Goal: Information Seeking & Learning: Learn about a topic

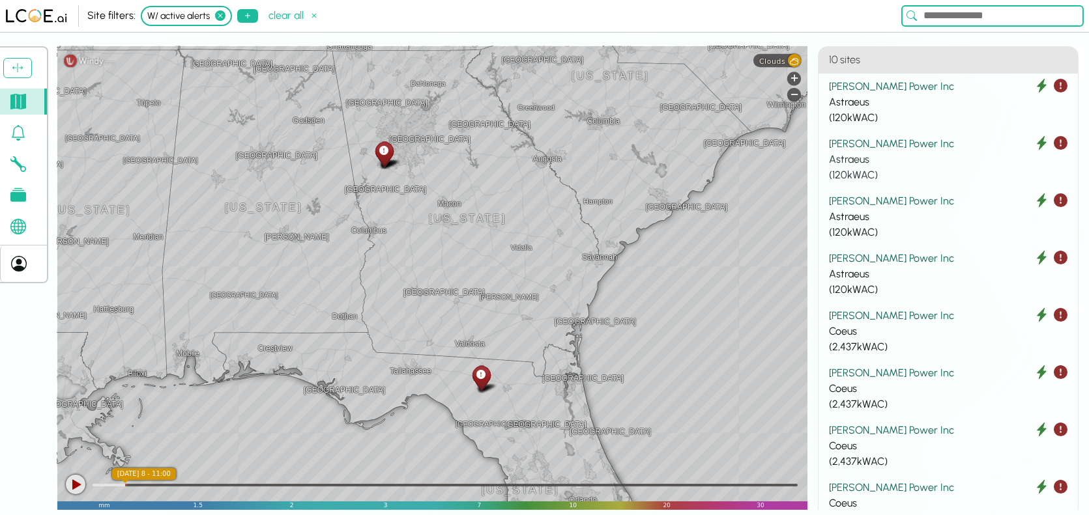
click at [888, 145] on div "[PERSON_NAME] Power Inc" at bounding box center [948, 144] width 238 height 16
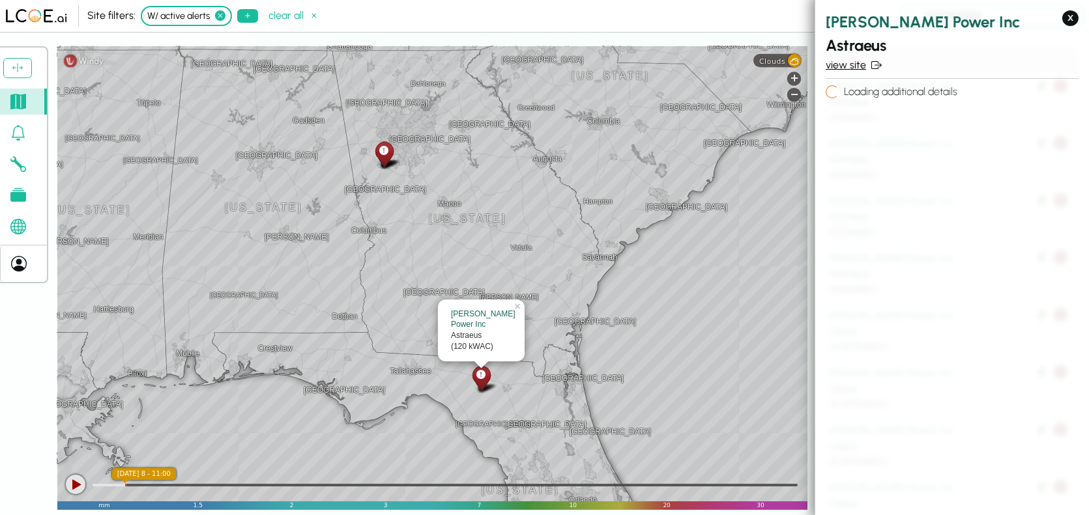
click at [852, 65] on link "view site" at bounding box center [951, 65] width 253 height 16
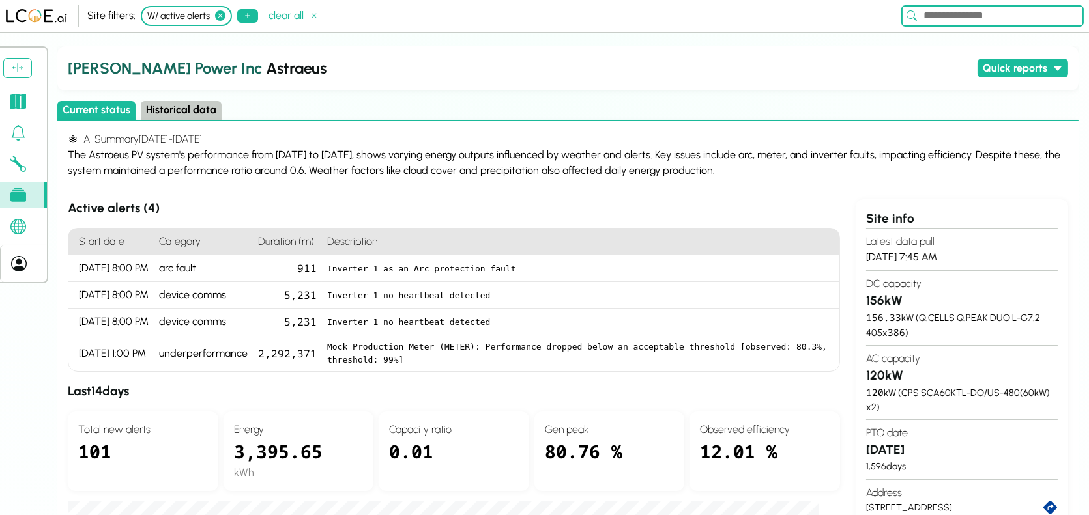
click at [186, 107] on button "Historical data" at bounding box center [181, 110] width 81 height 19
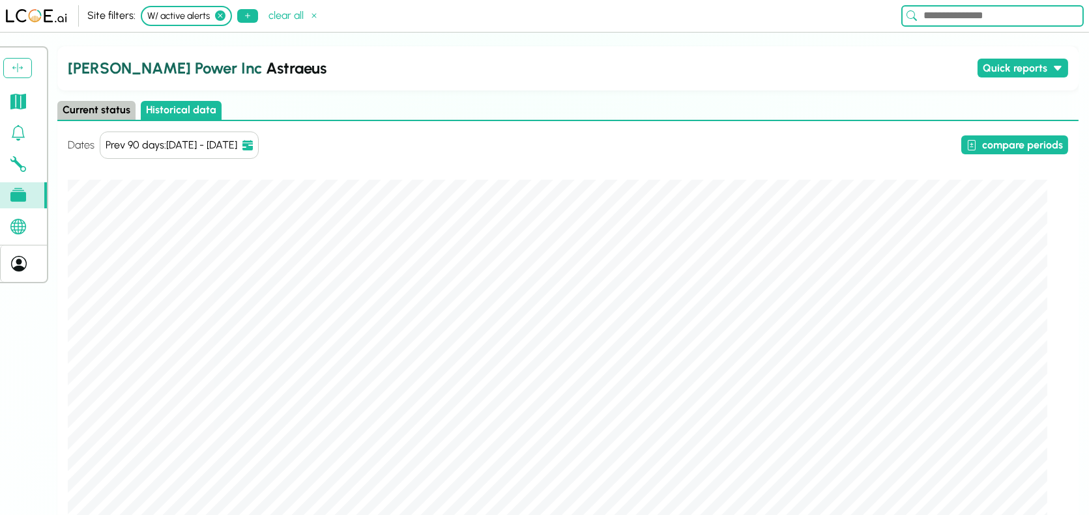
click at [1033, 142] on button "compare periods" at bounding box center [1014, 145] width 107 height 19
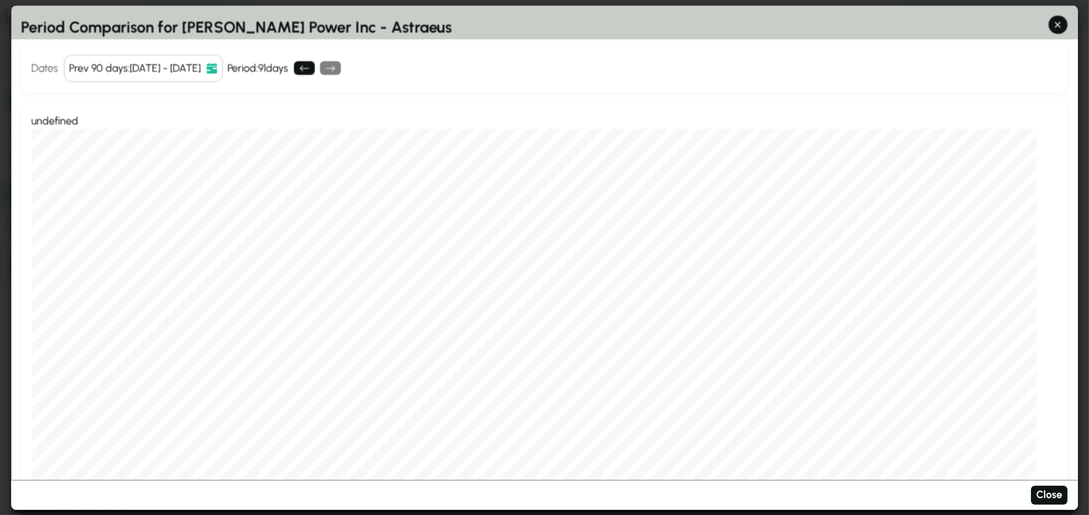
click at [223, 73] on button "Prev 90 days : [DATE] - [DATE]" at bounding box center [143, 68] width 159 height 27
click at [201, 63] on div "Prev 90 days : [DATE] - [DATE]" at bounding box center [136, 69] width 132 height 16
click at [126, 62] on div "Prev 90 days : [DATE] - [DATE]" at bounding box center [136, 69] width 132 height 16
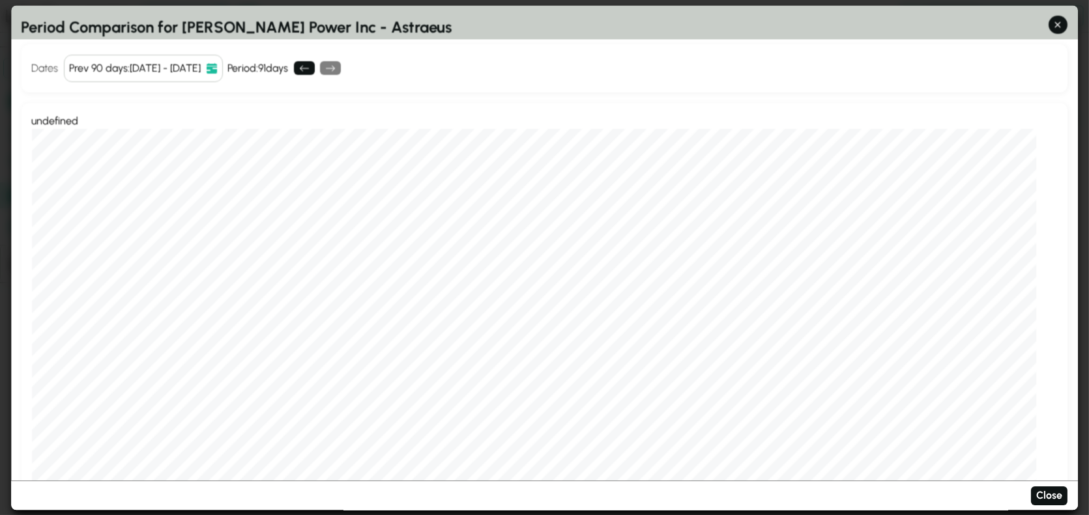
click at [126, 62] on div "Prev 90 days : [DATE] - [DATE]" at bounding box center [136, 69] width 132 height 16
click at [223, 68] on button "Prev 90 days : [DATE] - [DATE]" at bounding box center [143, 68] width 159 height 27
click at [162, 69] on div "Prev 90 days : [DATE] - [DATE]" at bounding box center [136, 69] width 132 height 16
click at [161, 67] on div "Prev 90 days : [DATE] - [DATE]" at bounding box center [136, 69] width 132 height 16
click at [309, 68] on icon at bounding box center [304, 68] width 9 height 6
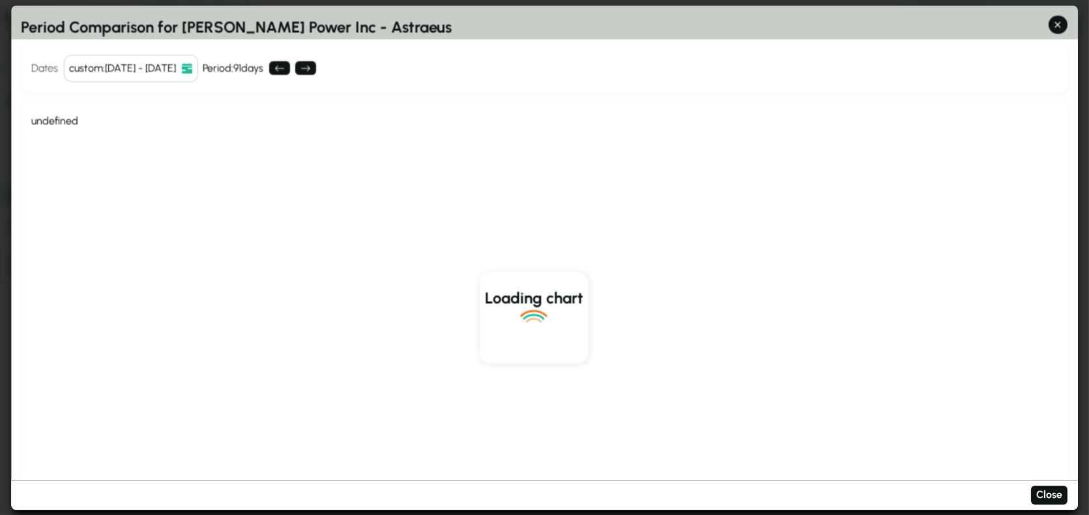
click at [177, 65] on div "custom : [DATE] - [DATE]" at bounding box center [123, 69] width 107 height 16
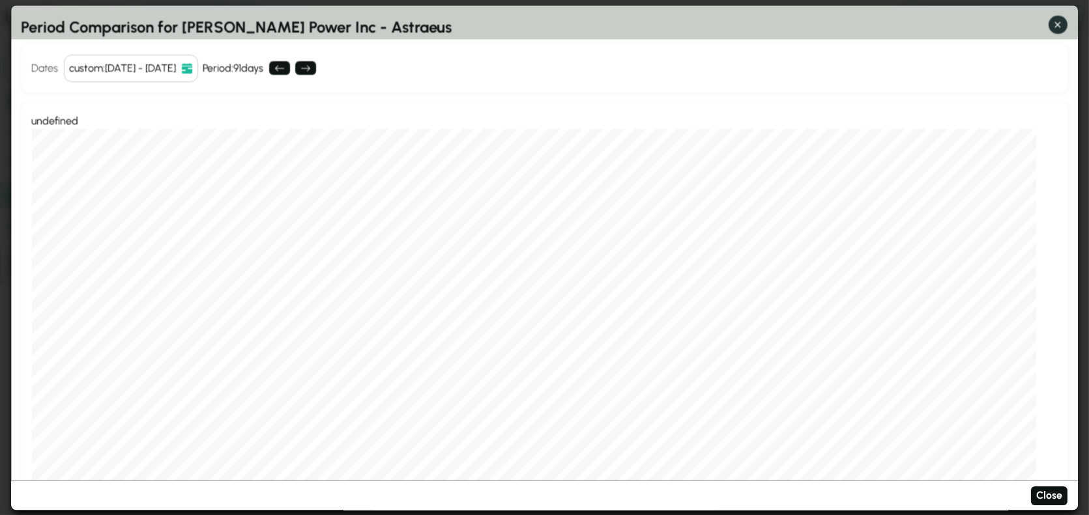
click at [1055, 22] on icon "button" at bounding box center [1058, 25] width 6 height 6
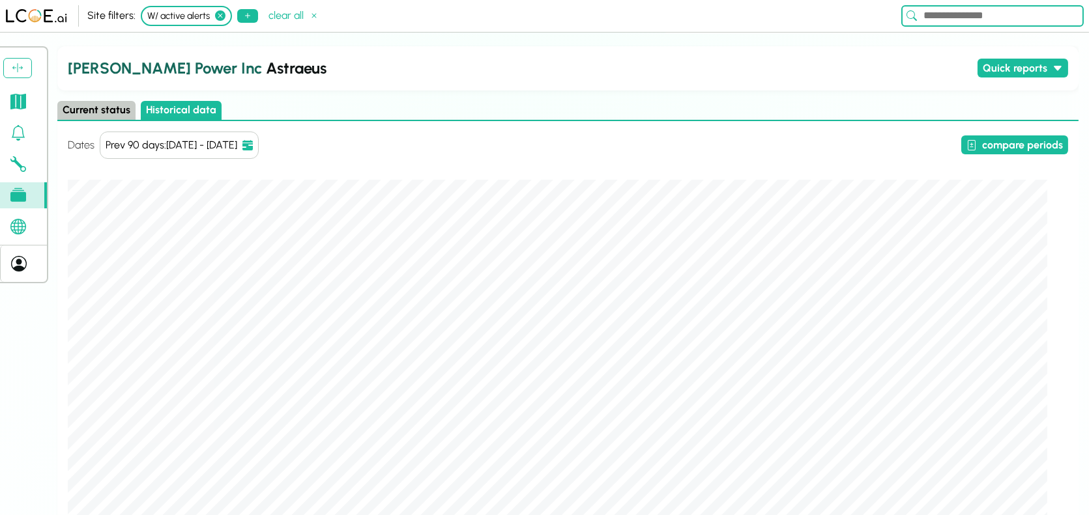
click at [142, 144] on div "Prev 90 days : [DATE] - [DATE]" at bounding box center [172, 145] width 132 height 16
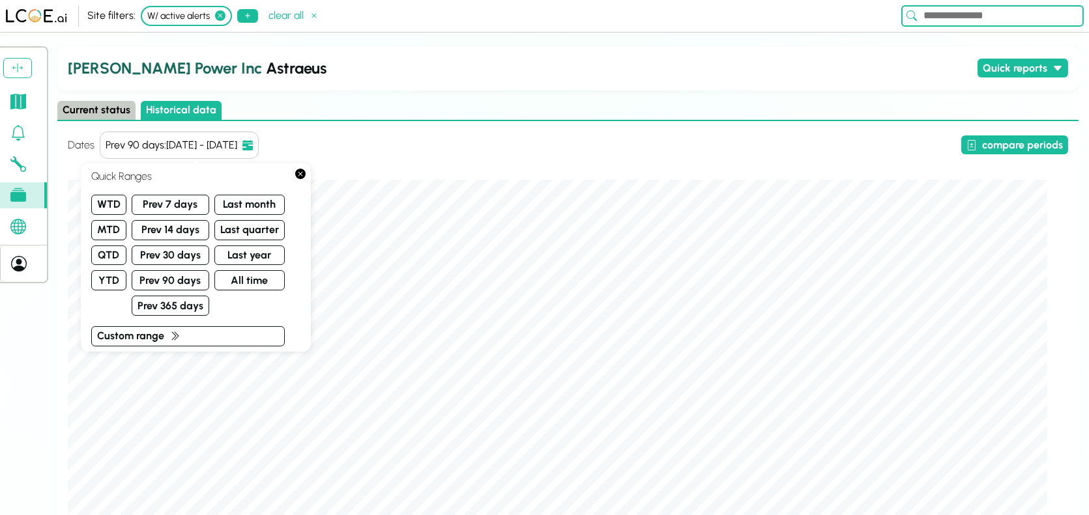
click at [233, 148] on div "Prev 90 days : [DATE] - [DATE]" at bounding box center [172, 145] width 132 height 16
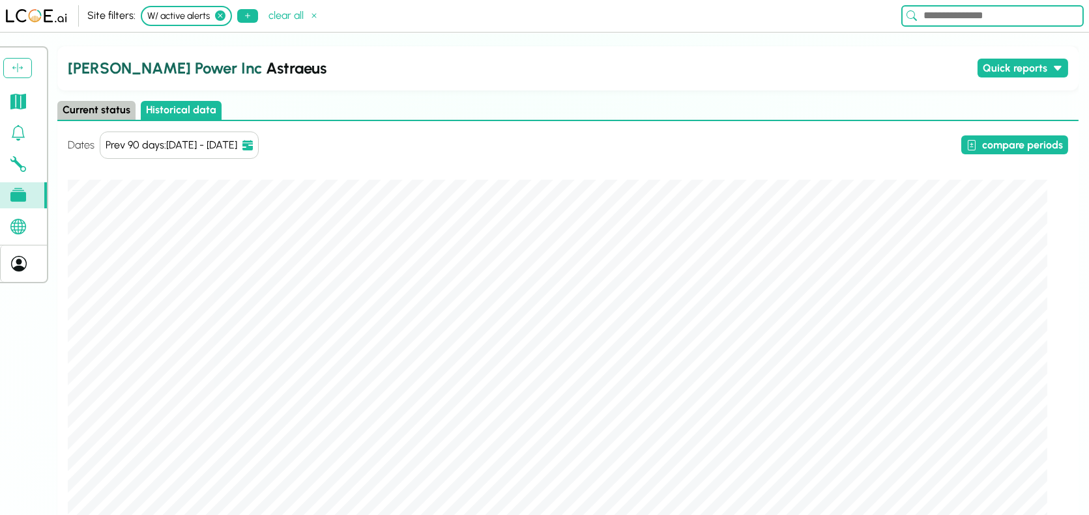
click at [380, 151] on div "compare periods" at bounding box center [666, 145] width 804 height 19
click at [237, 142] on div "Prev 90 days : [DATE] - [DATE]" at bounding box center [172, 145] width 132 height 16
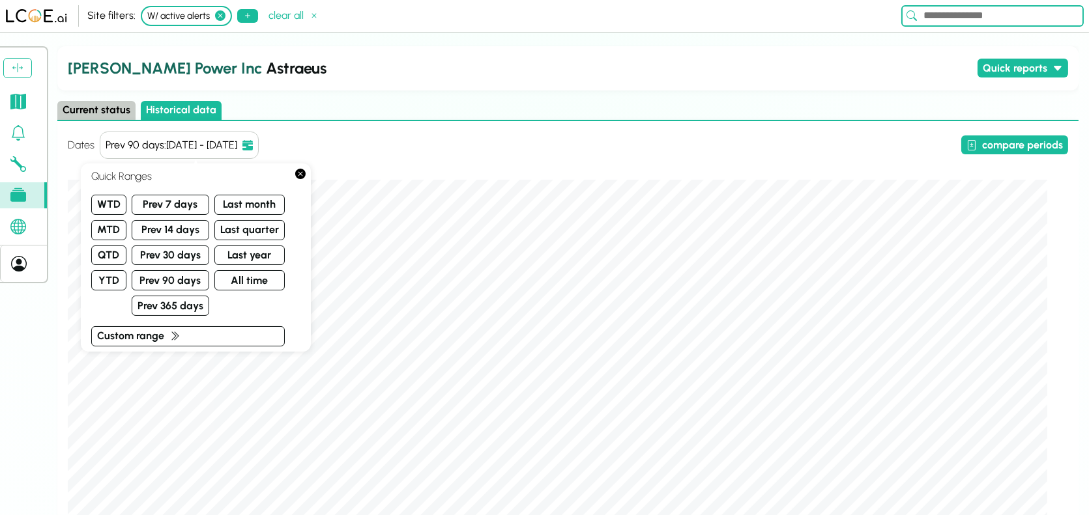
click at [382, 154] on div "Dates Prev 90 days : [DATE] - [DATE] compare periods" at bounding box center [568, 145] width 1000 height 27
